Goal: Task Accomplishment & Management: Manage account settings

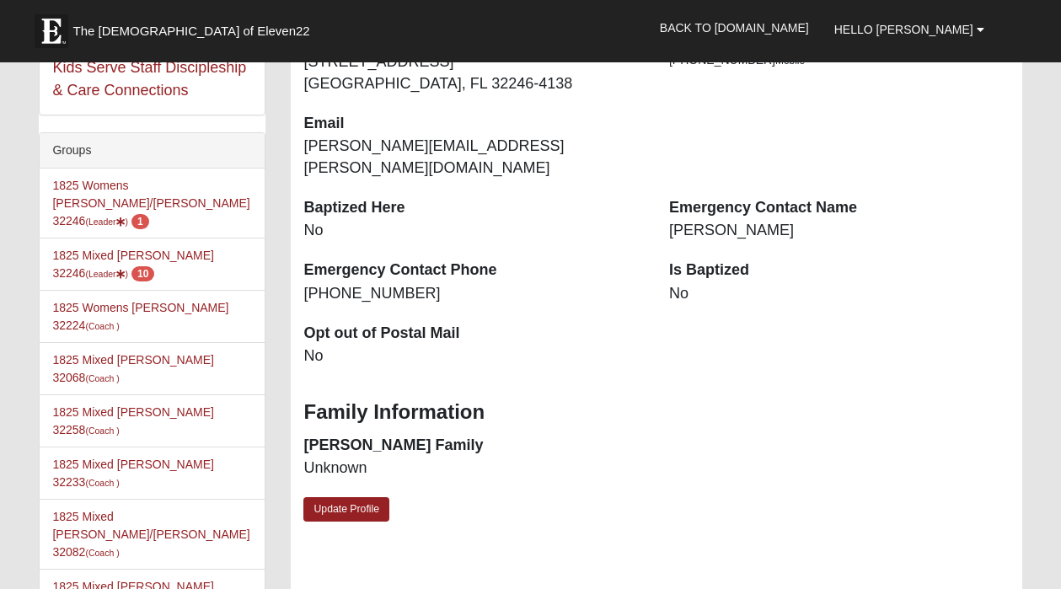
scroll to position [367, 0]
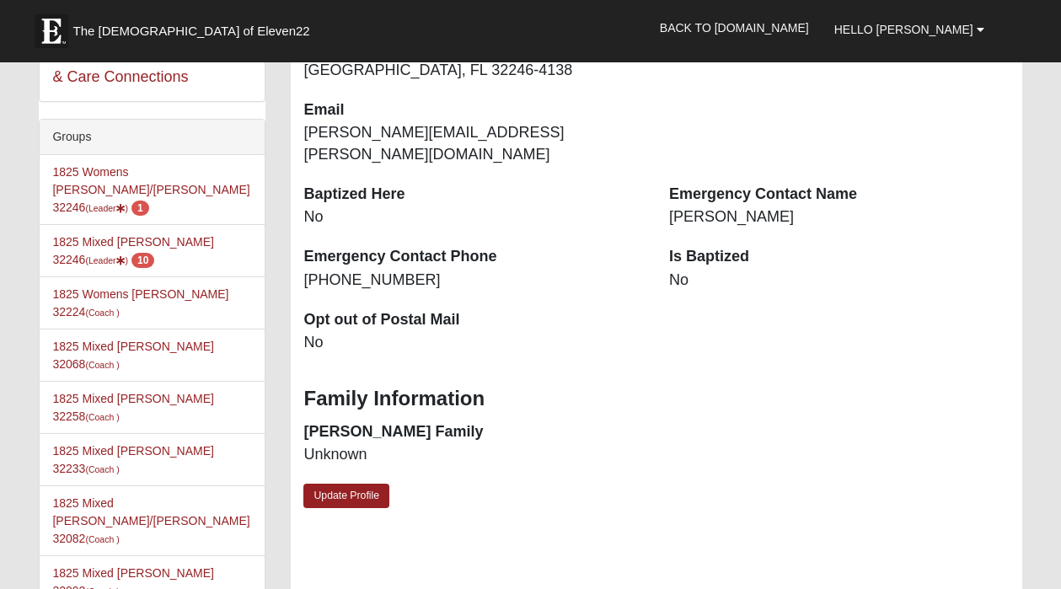
click at [158, 180] on li "1825 Womens [PERSON_NAME]/[PERSON_NAME] 32246 (Leader ) 1" at bounding box center [152, 190] width 225 height 70
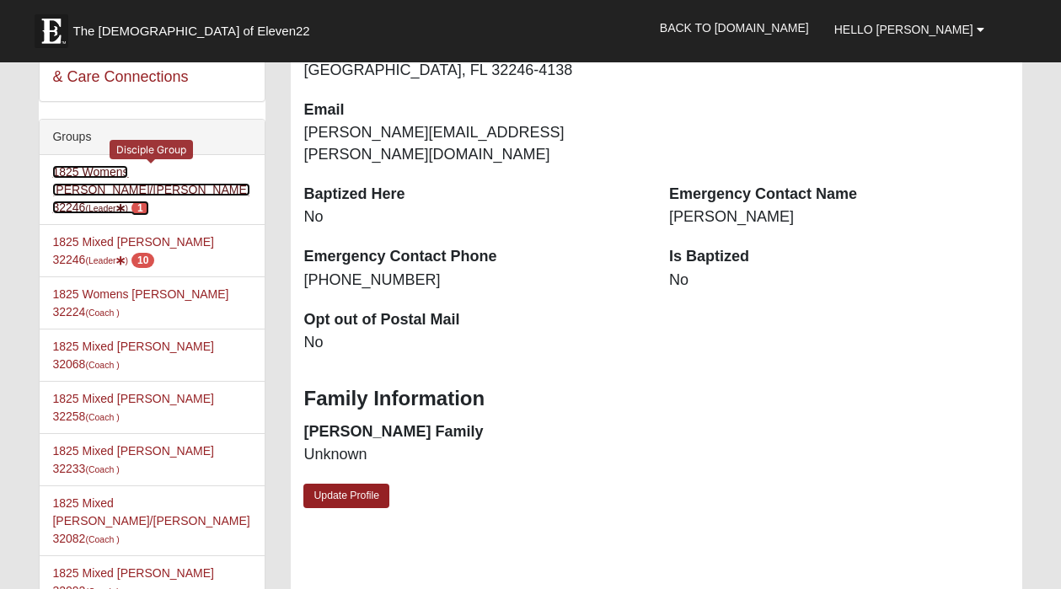
click at [158, 171] on link "1825 Womens [PERSON_NAME]/[PERSON_NAME] 32246 (Leader ) 1" at bounding box center [150, 189] width 197 height 49
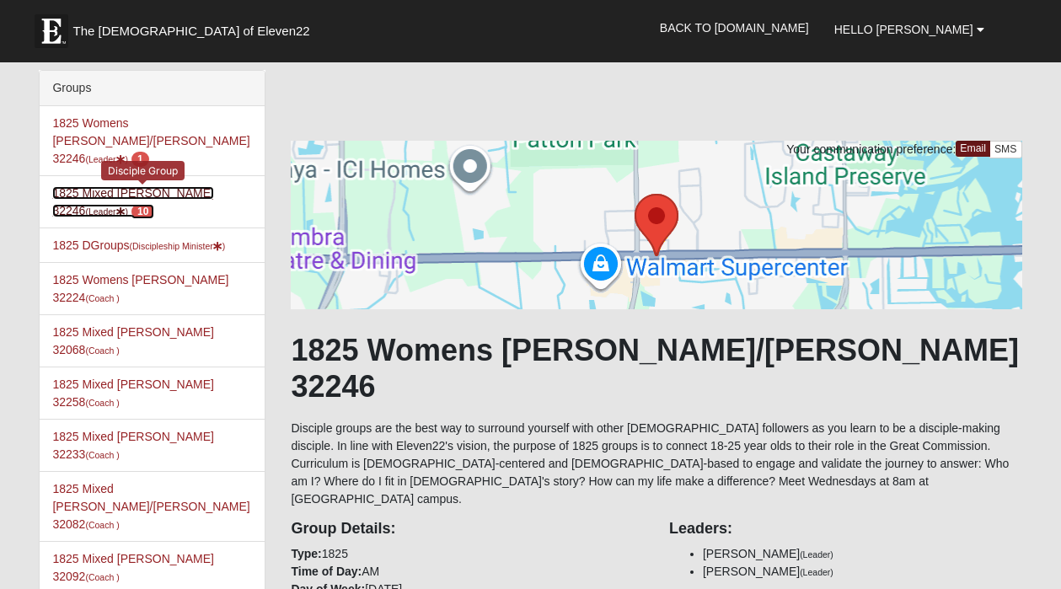
click at [126, 186] on link "1825 Mixed Annis 32246 (Leader ) 10" at bounding box center [132, 201] width 161 height 31
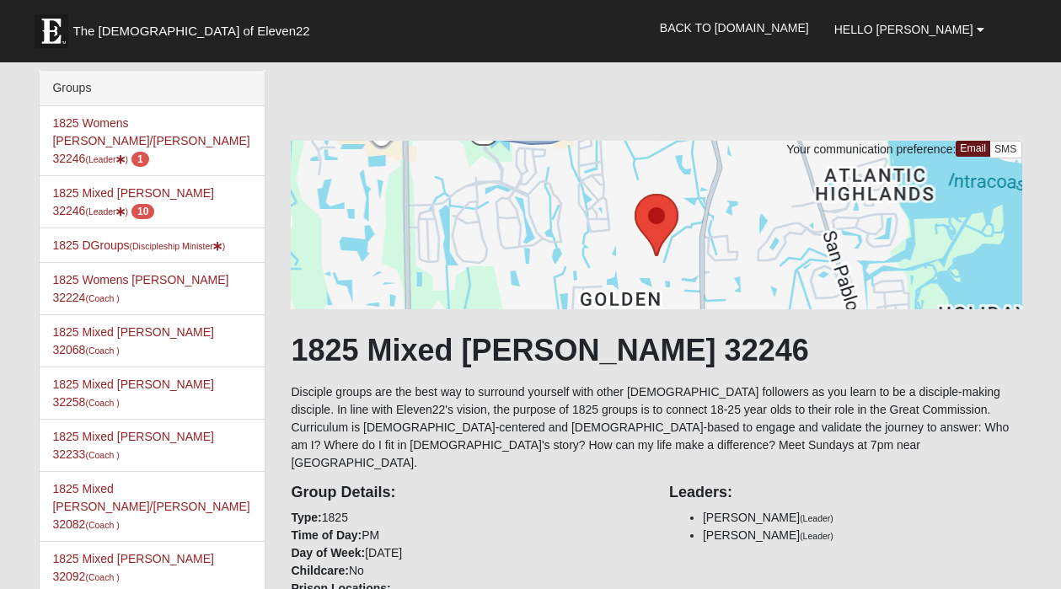
click at [201, 137] on li "1825 Womens [PERSON_NAME]/[PERSON_NAME] 32246 (Leader ) 1" at bounding box center [152, 141] width 225 height 70
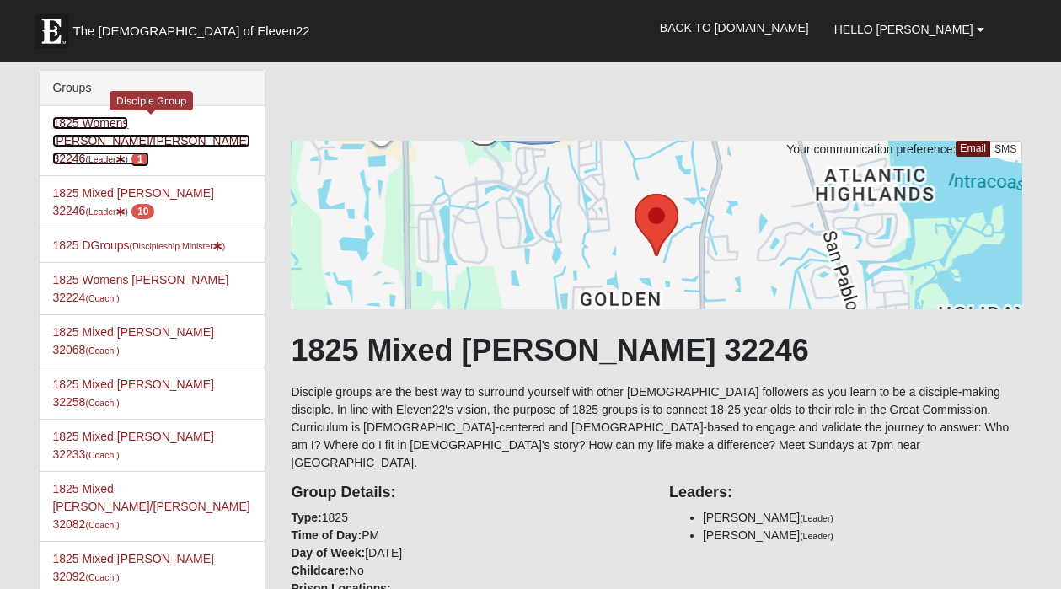
click at [196, 125] on link "1825 Womens [PERSON_NAME]/[PERSON_NAME] 32246 (Leader ) 1" at bounding box center [150, 140] width 197 height 49
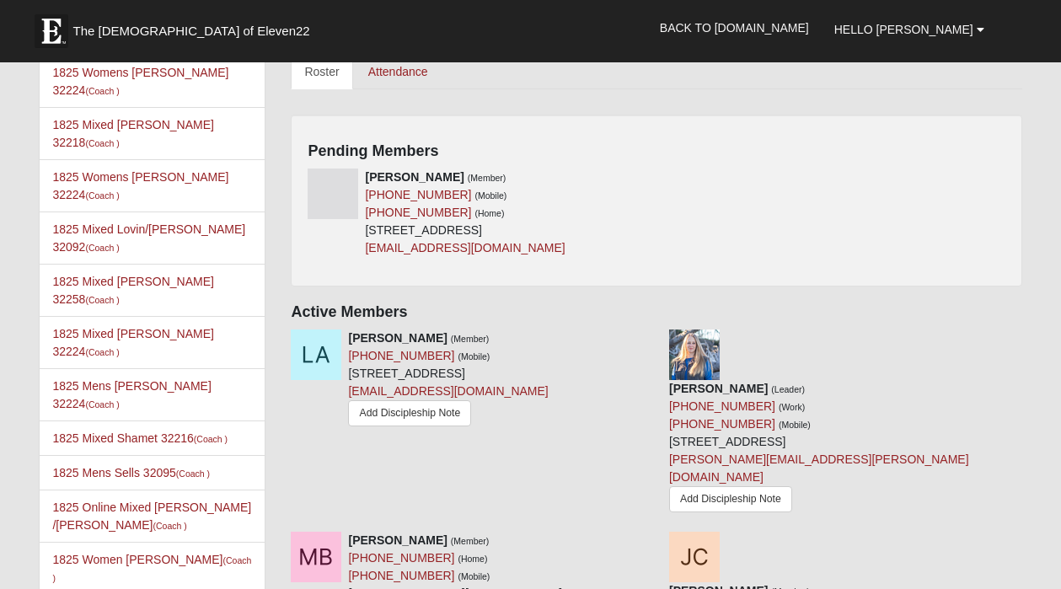
scroll to position [824, 0]
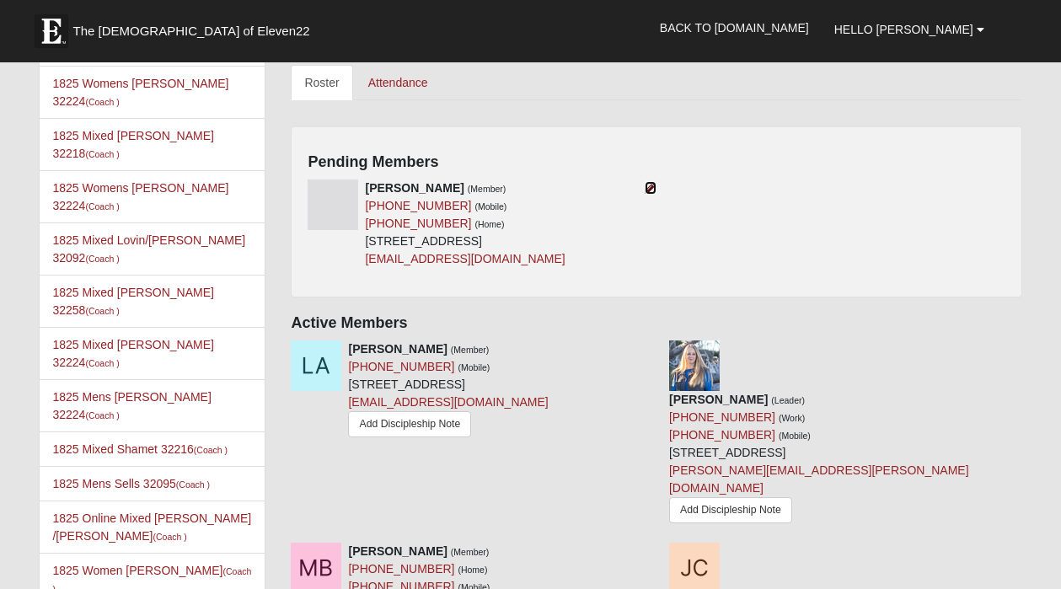
click at [650, 182] on icon at bounding box center [651, 188] width 12 height 12
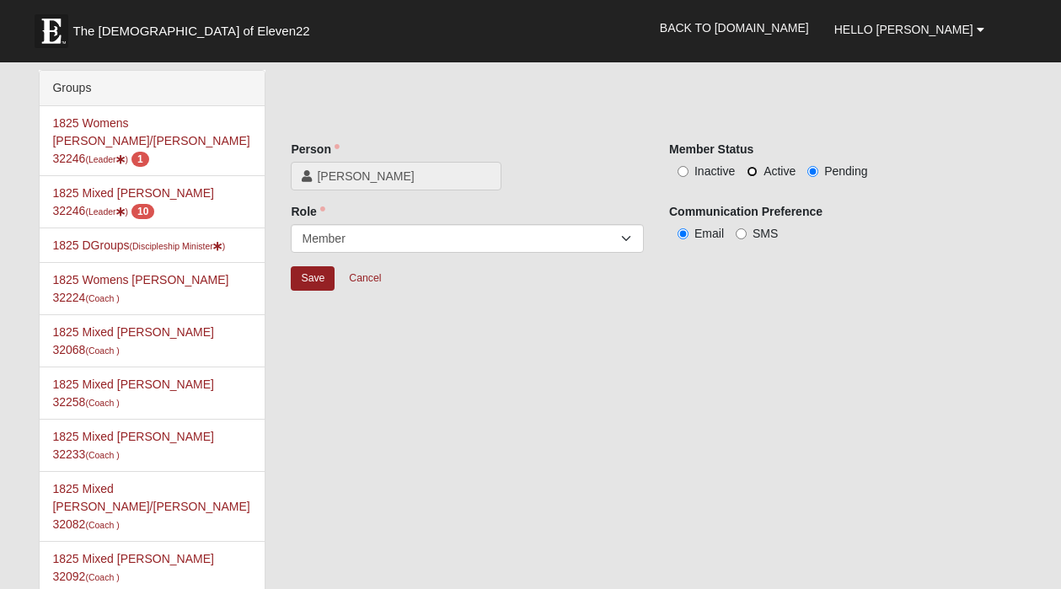
click at [752, 173] on input "Active" at bounding box center [752, 171] width 11 height 11
radio input "true"
click at [304, 275] on input "Save" at bounding box center [313, 278] width 44 height 24
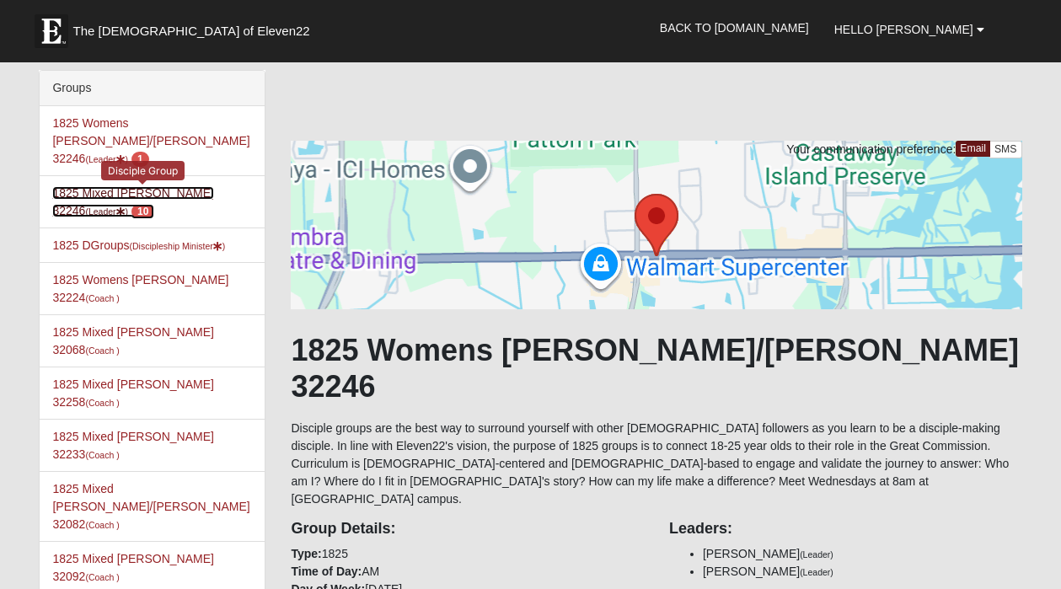
click at [138, 186] on link "1825 Mixed Annis 32246 (Leader ) 10" at bounding box center [132, 201] width 161 height 31
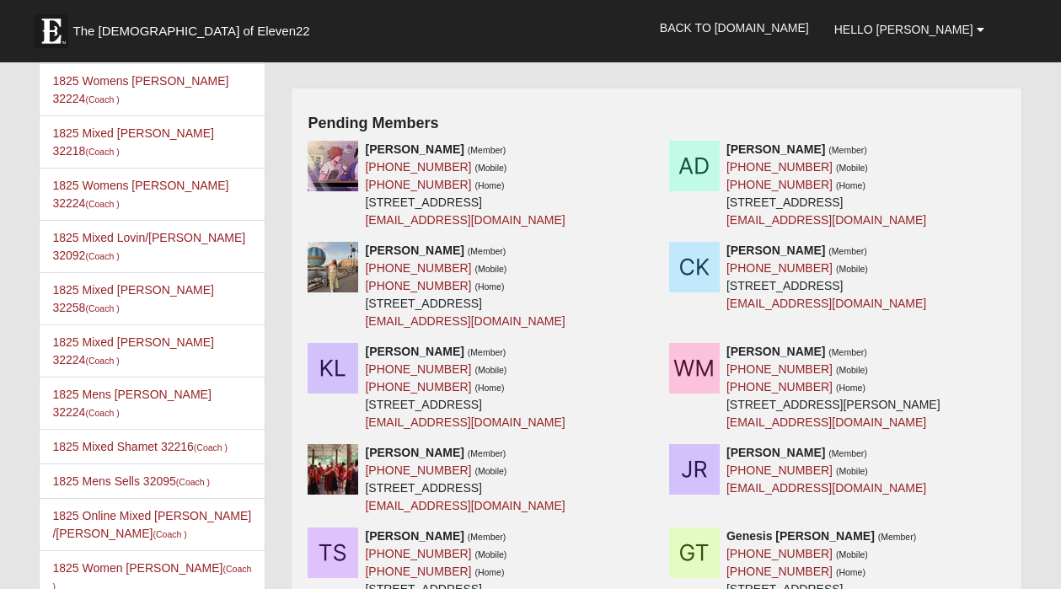
scroll to position [828, 0]
